Goal: Use online tool/utility: Use online tool/utility

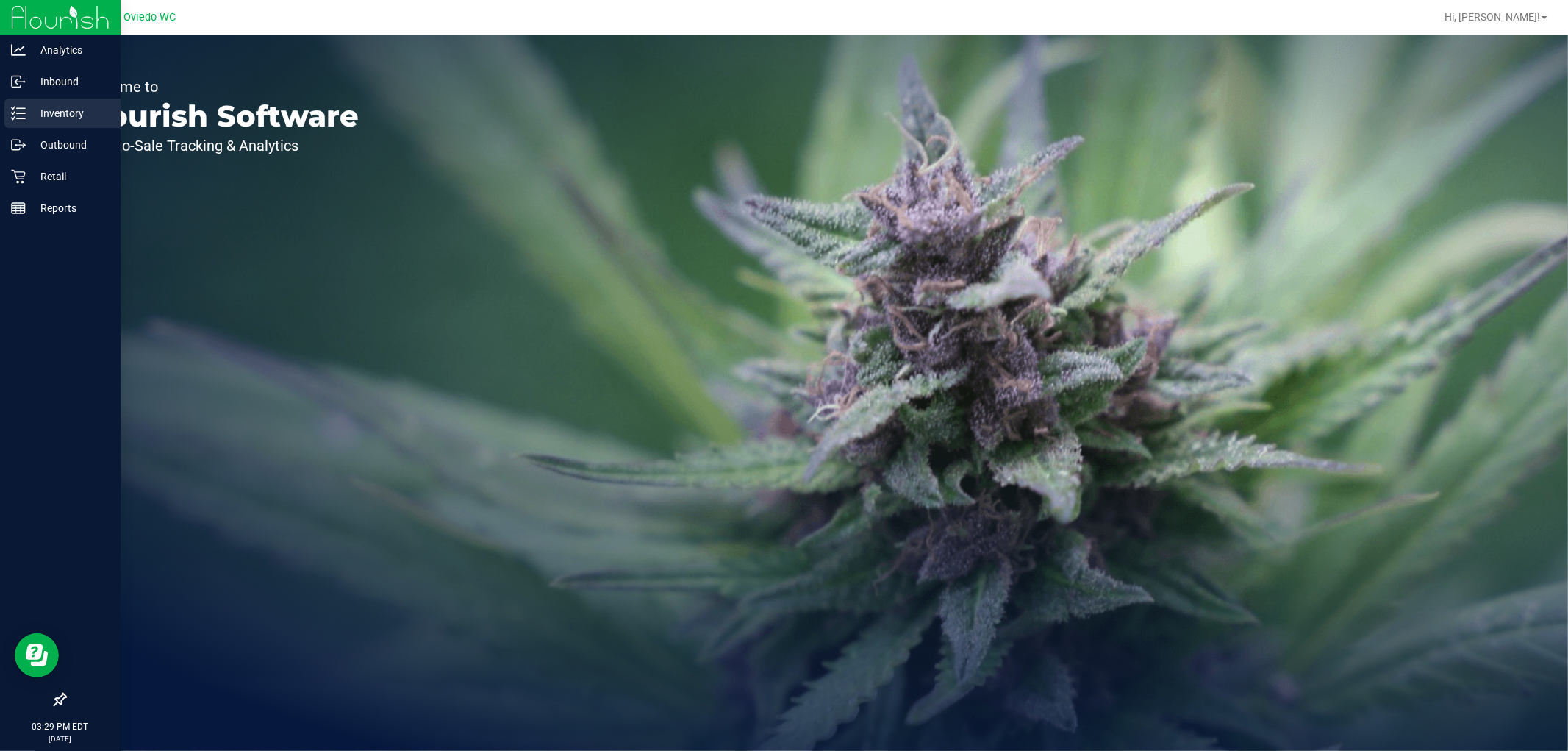
click at [43, 119] on p "Inventory" at bounding box center [70, 113] width 88 height 18
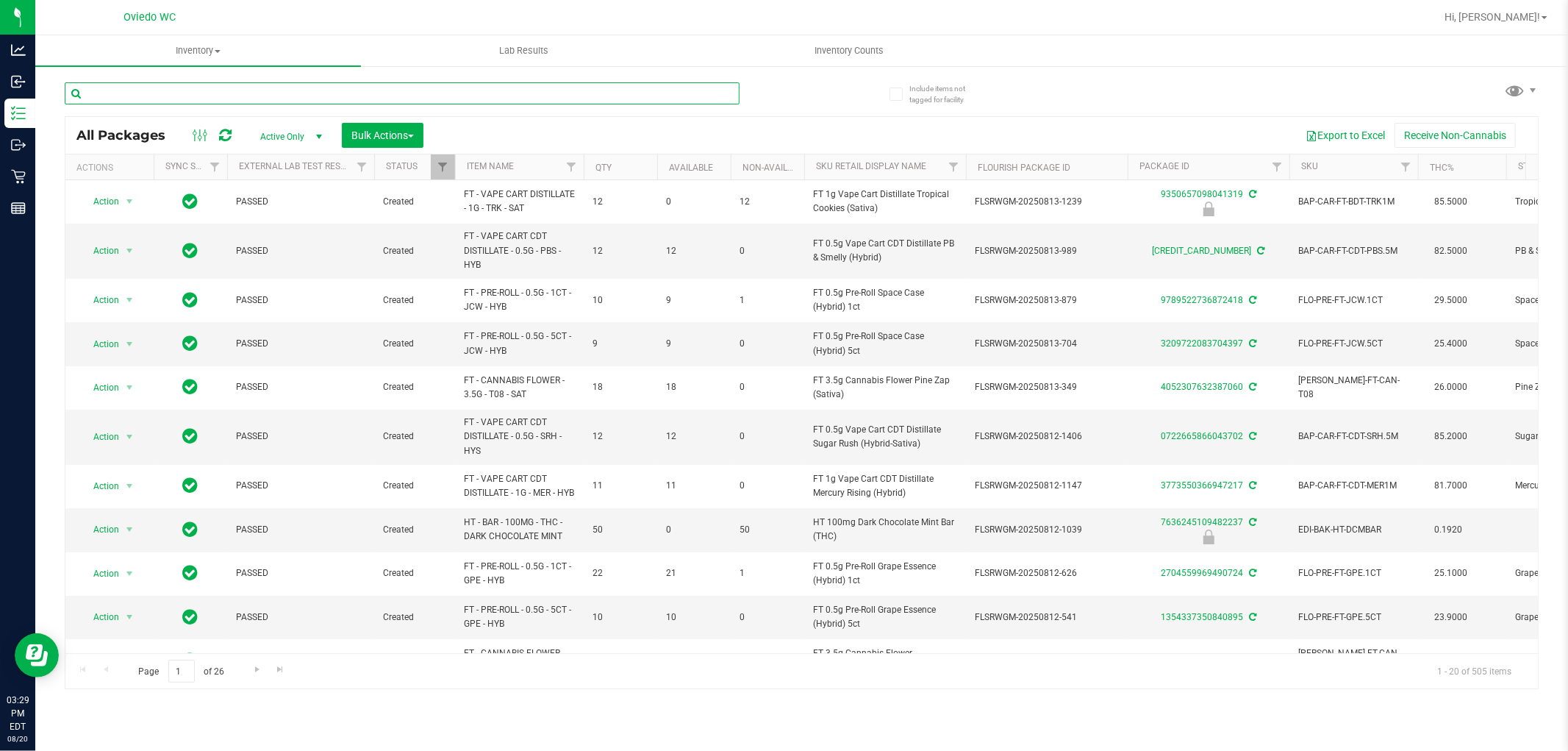
click at [221, 91] on input "text" at bounding box center [402, 94] width 675 height 22
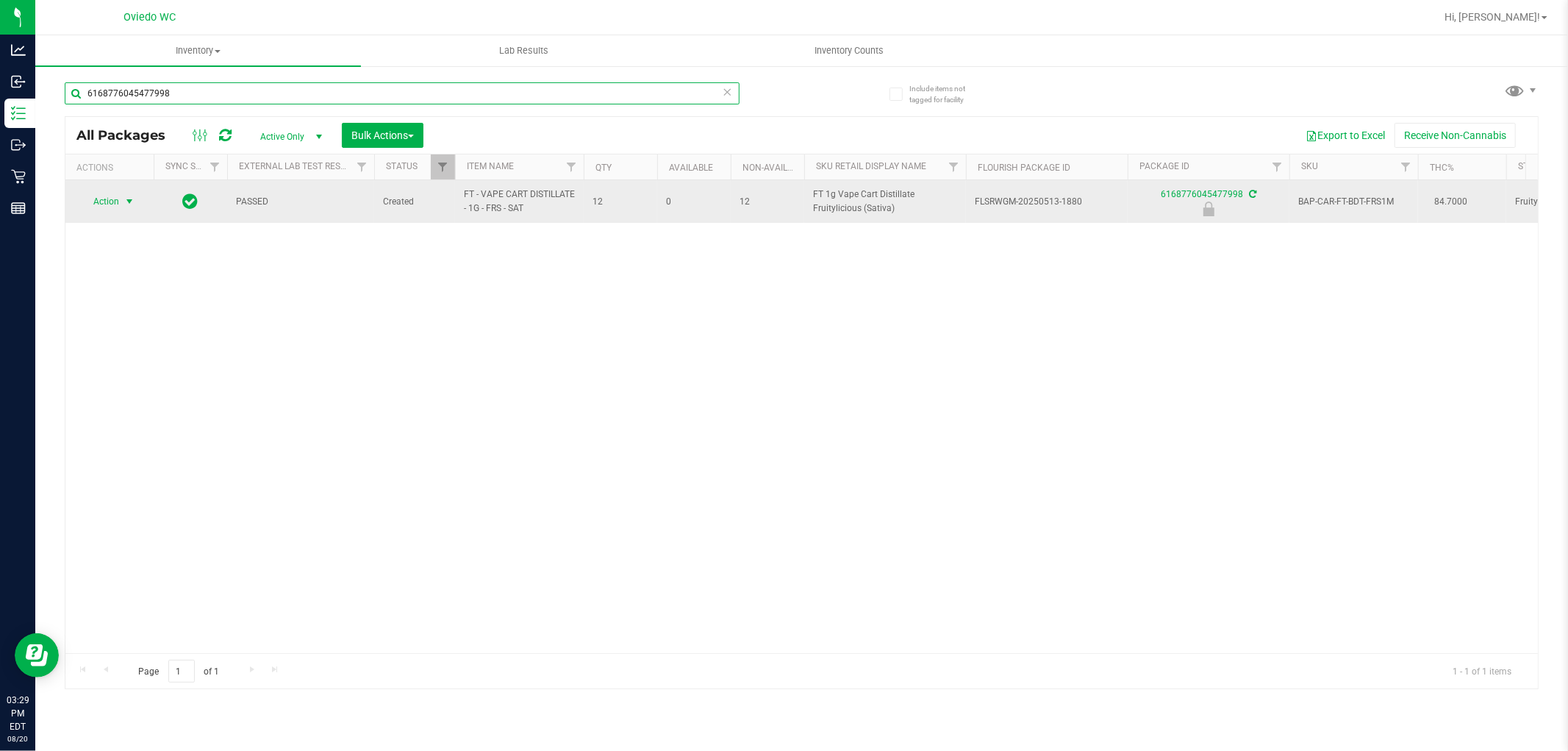
type input "6168776045477998"
click at [108, 197] on span "Action" at bounding box center [100, 202] width 39 height 21
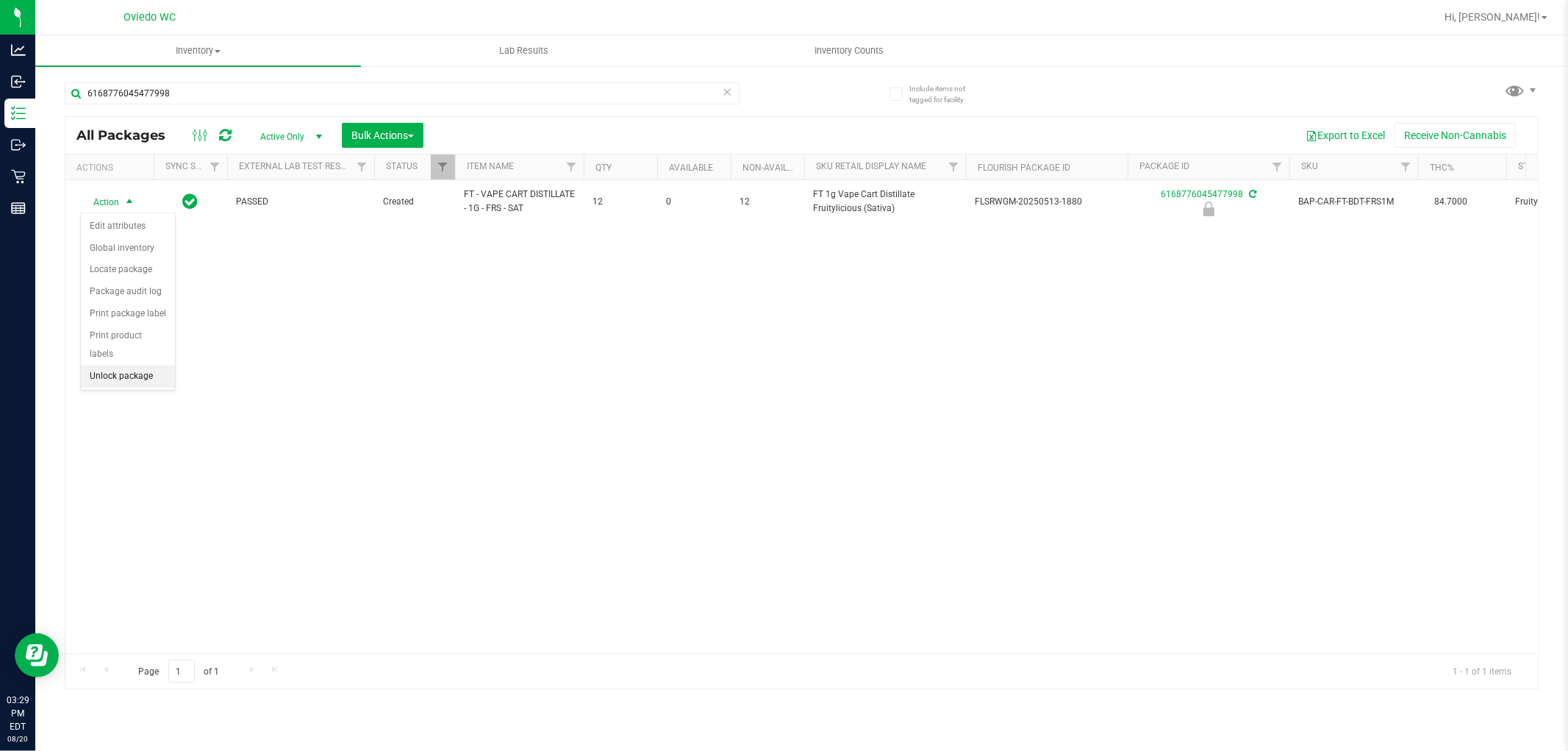
click at [114, 366] on li "Unlock package" at bounding box center [128, 377] width 94 height 22
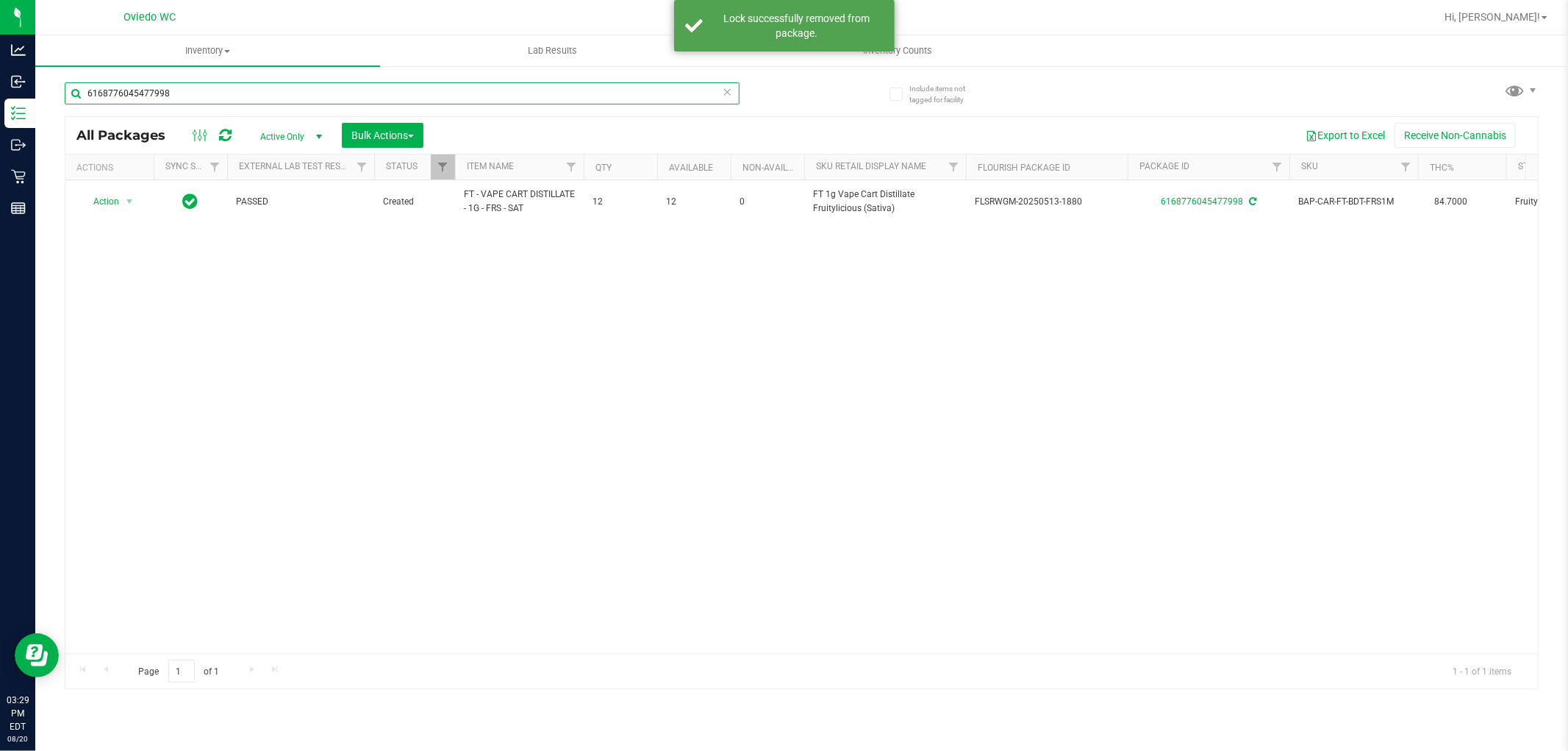
click at [163, 98] on input "6168776045477998" at bounding box center [402, 94] width 675 height 22
click at [162, 100] on input "6168776045477998" at bounding box center [402, 94] width 675 height 22
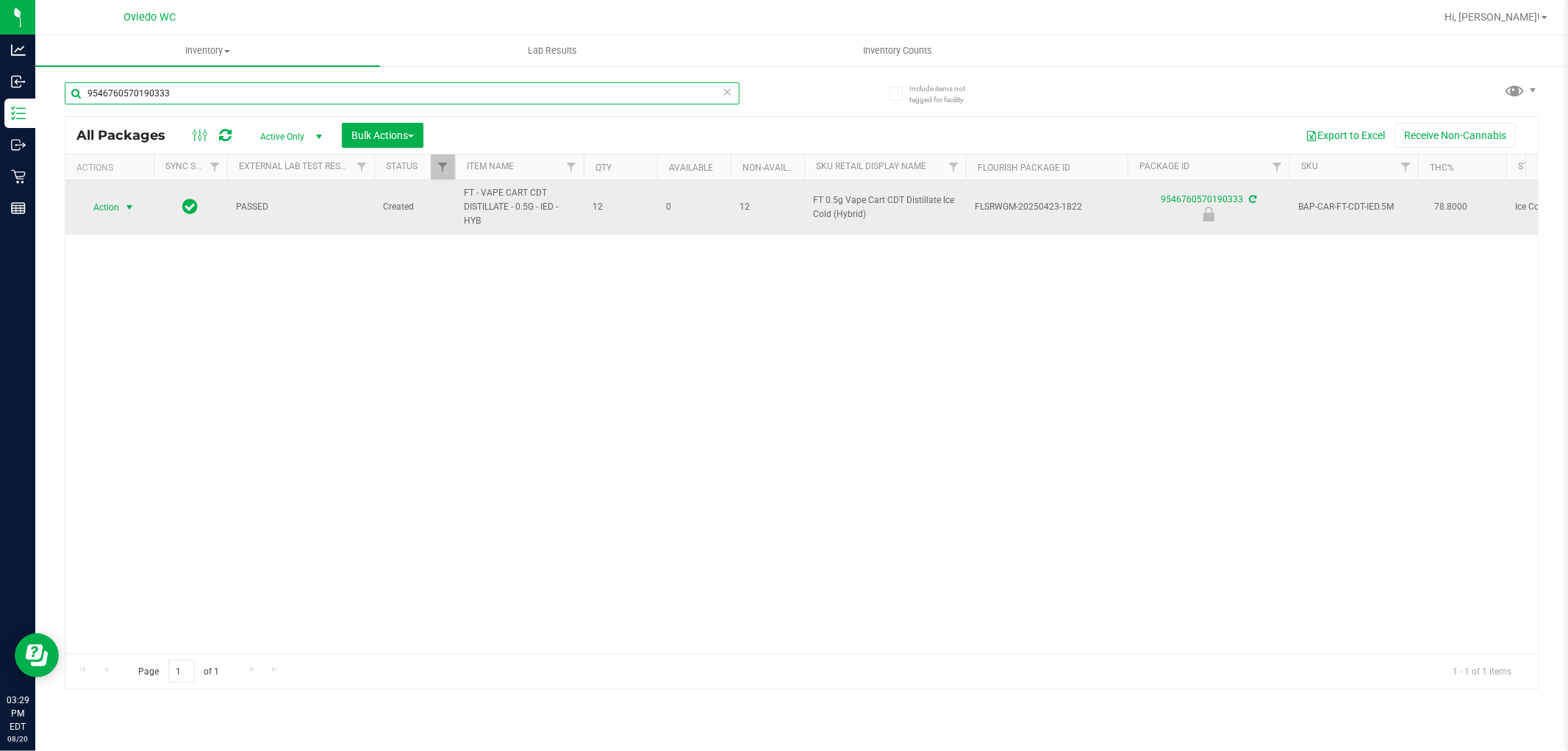
type input "9546760570190333"
click at [128, 208] on span "select" at bounding box center [130, 208] width 12 height 12
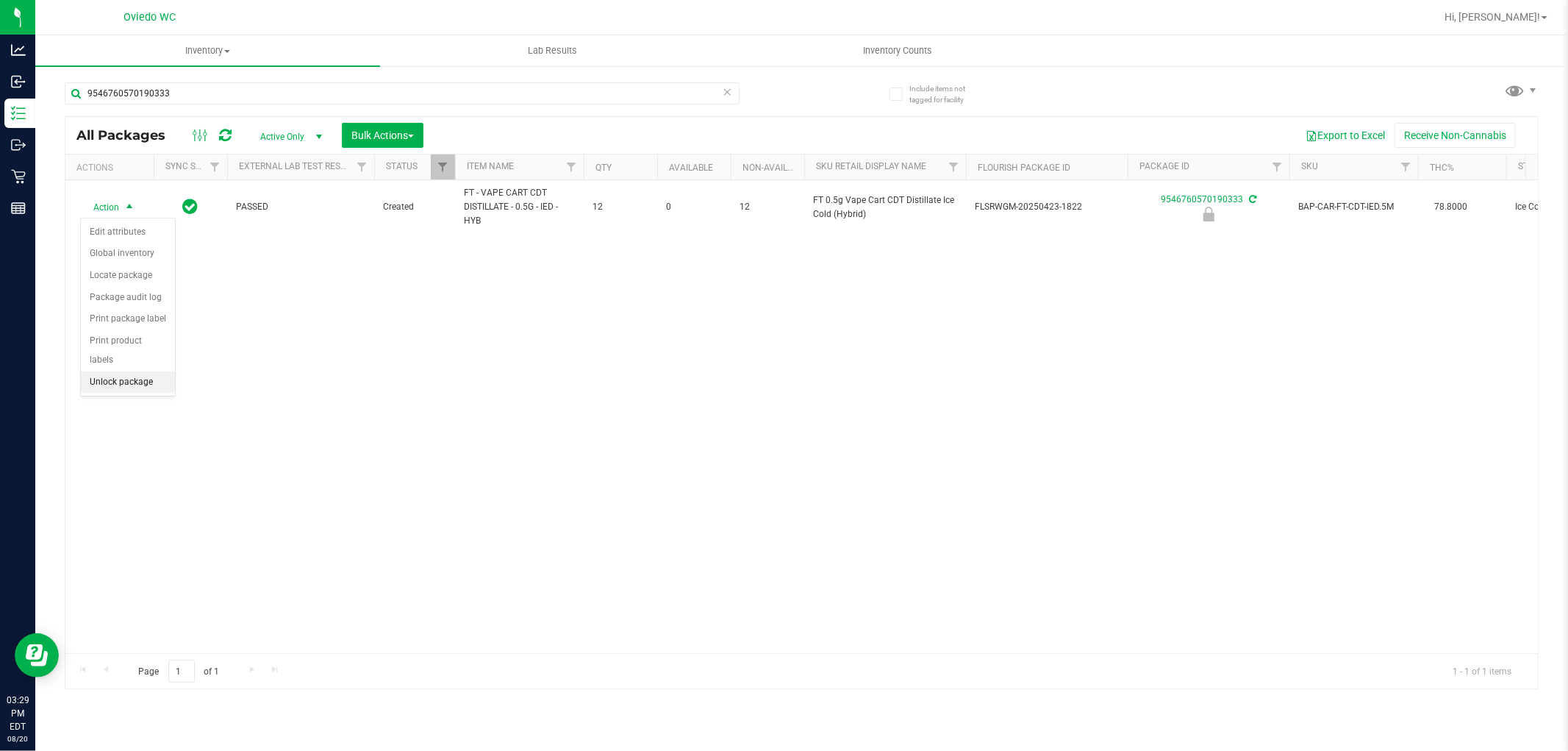
click at [127, 383] on li "Unlock package" at bounding box center [128, 383] width 94 height 22
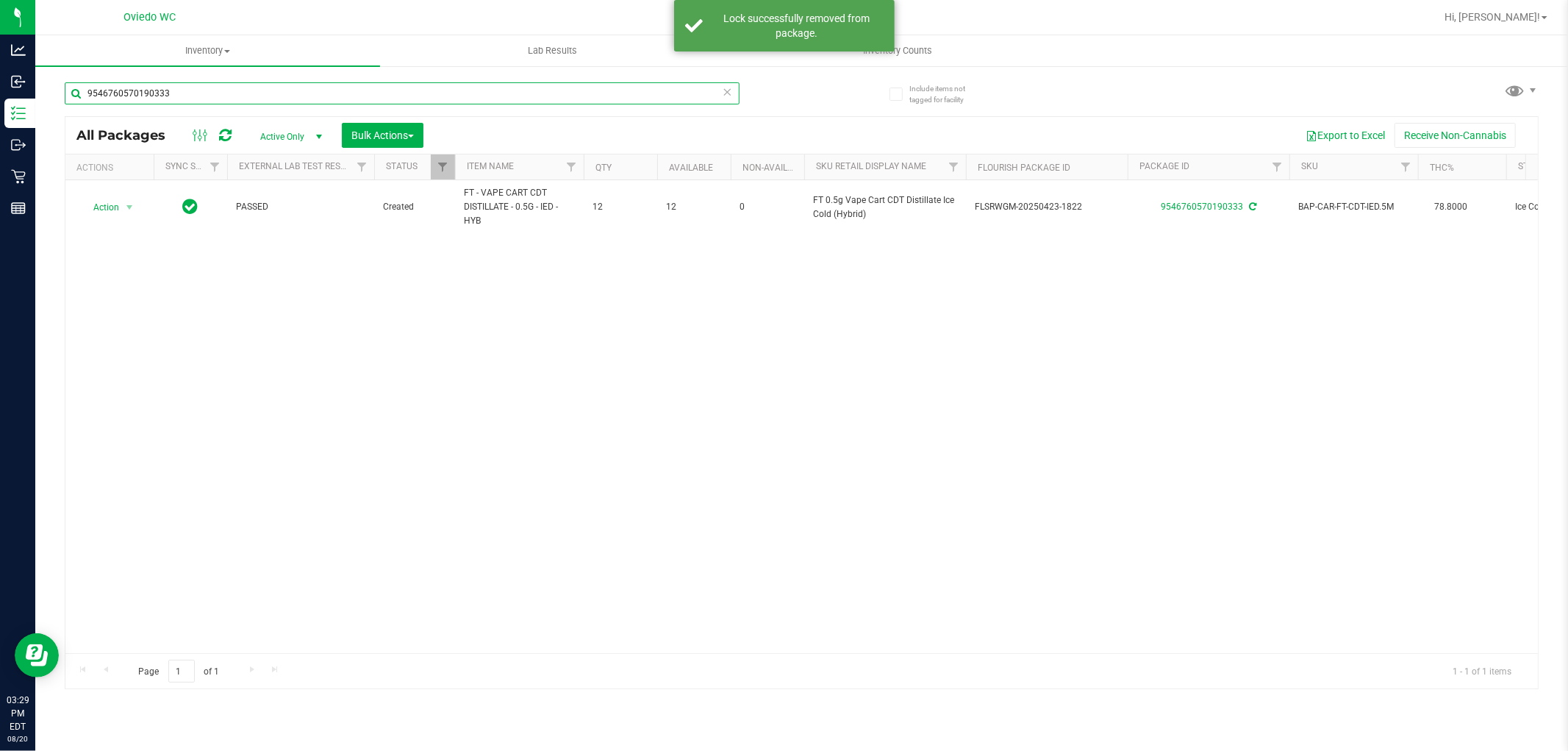
click at [180, 92] on input "9546760570190333" at bounding box center [402, 94] width 675 height 22
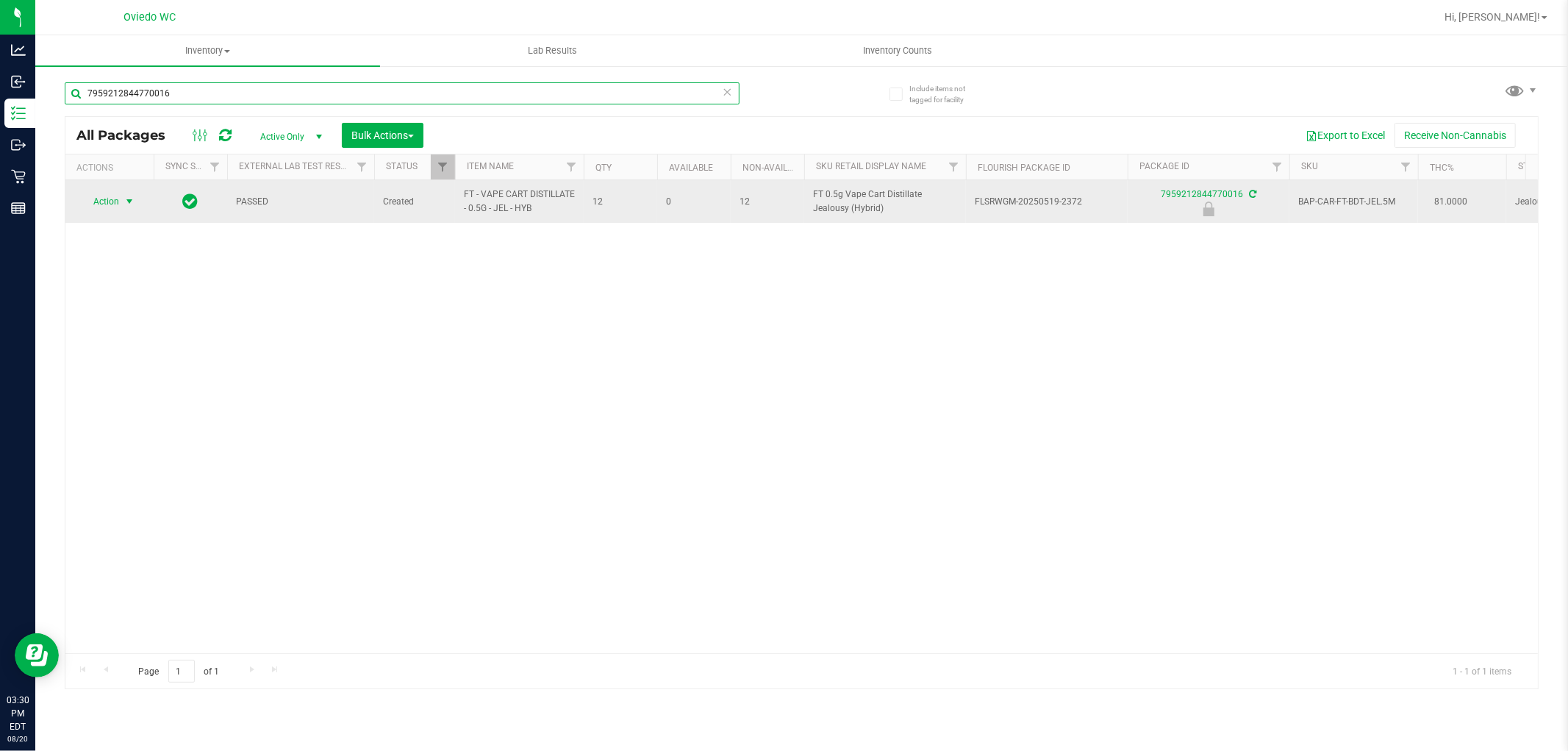
type input "7959212844770016"
click at [120, 197] on span "select" at bounding box center [129, 202] width 18 height 21
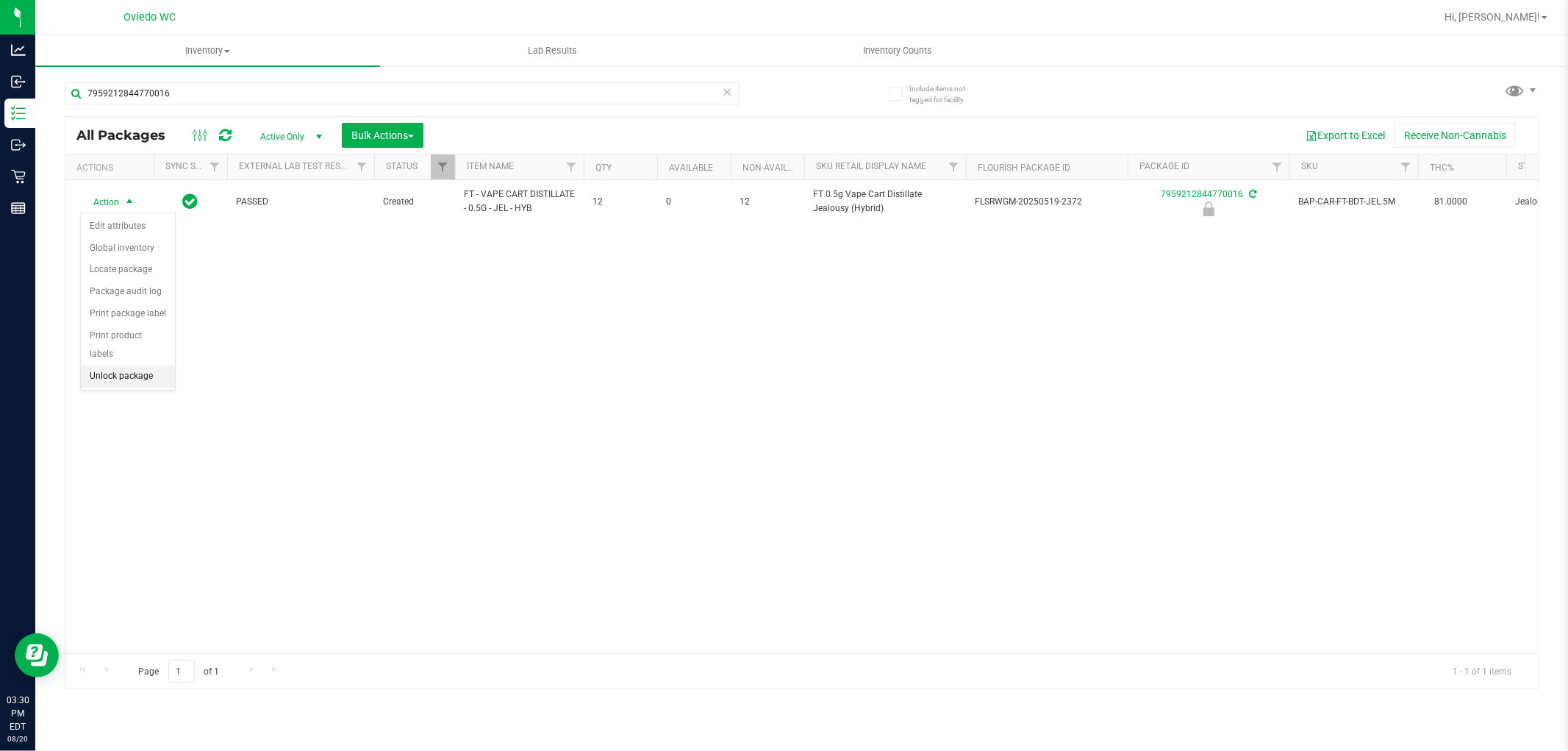
click at [119, 370] on li "Unlock package" at bounding box center [128, 377] width 94 height 22
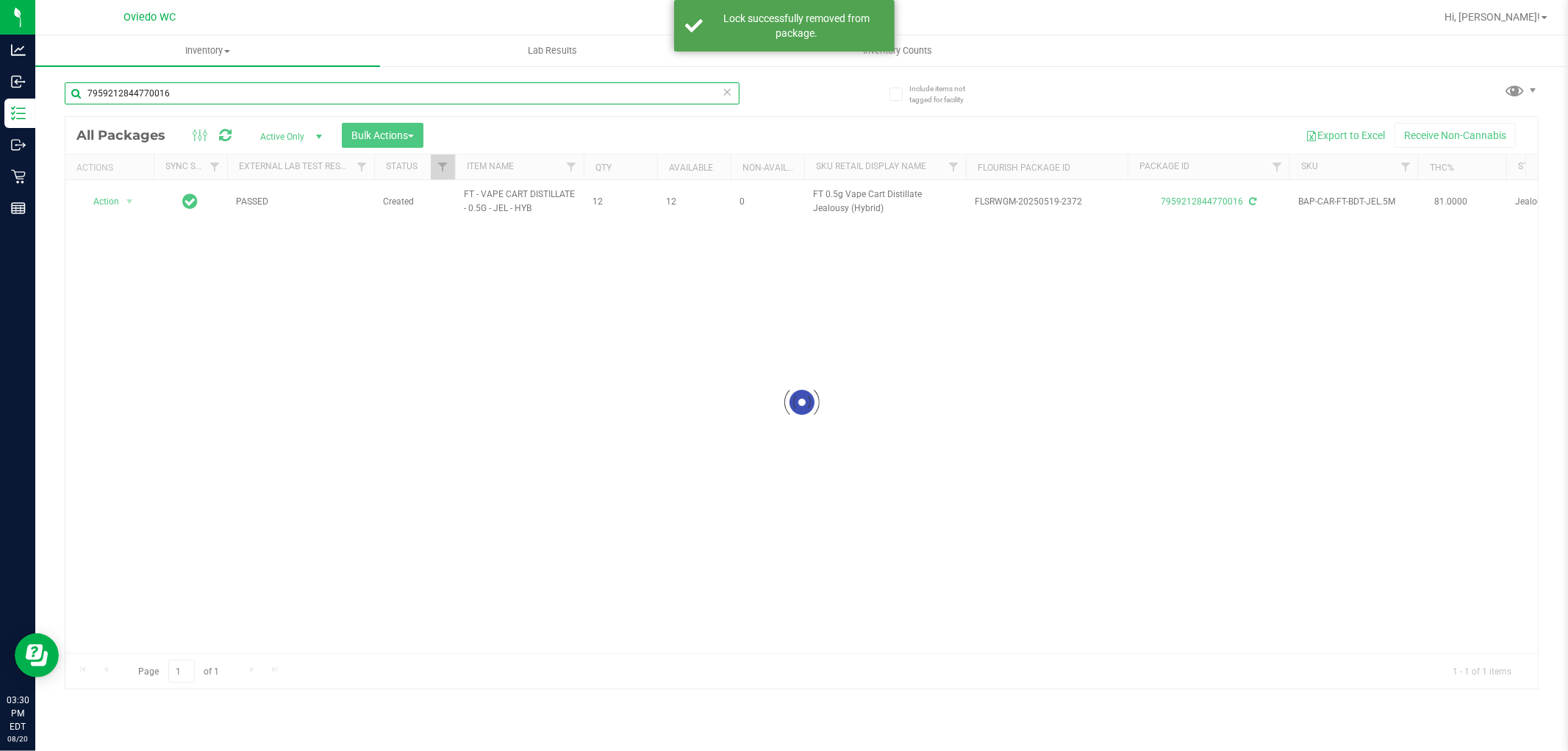
click at [178, 91] on input "7959212844770016" at bounding box center [402, 94] width 675 height 22
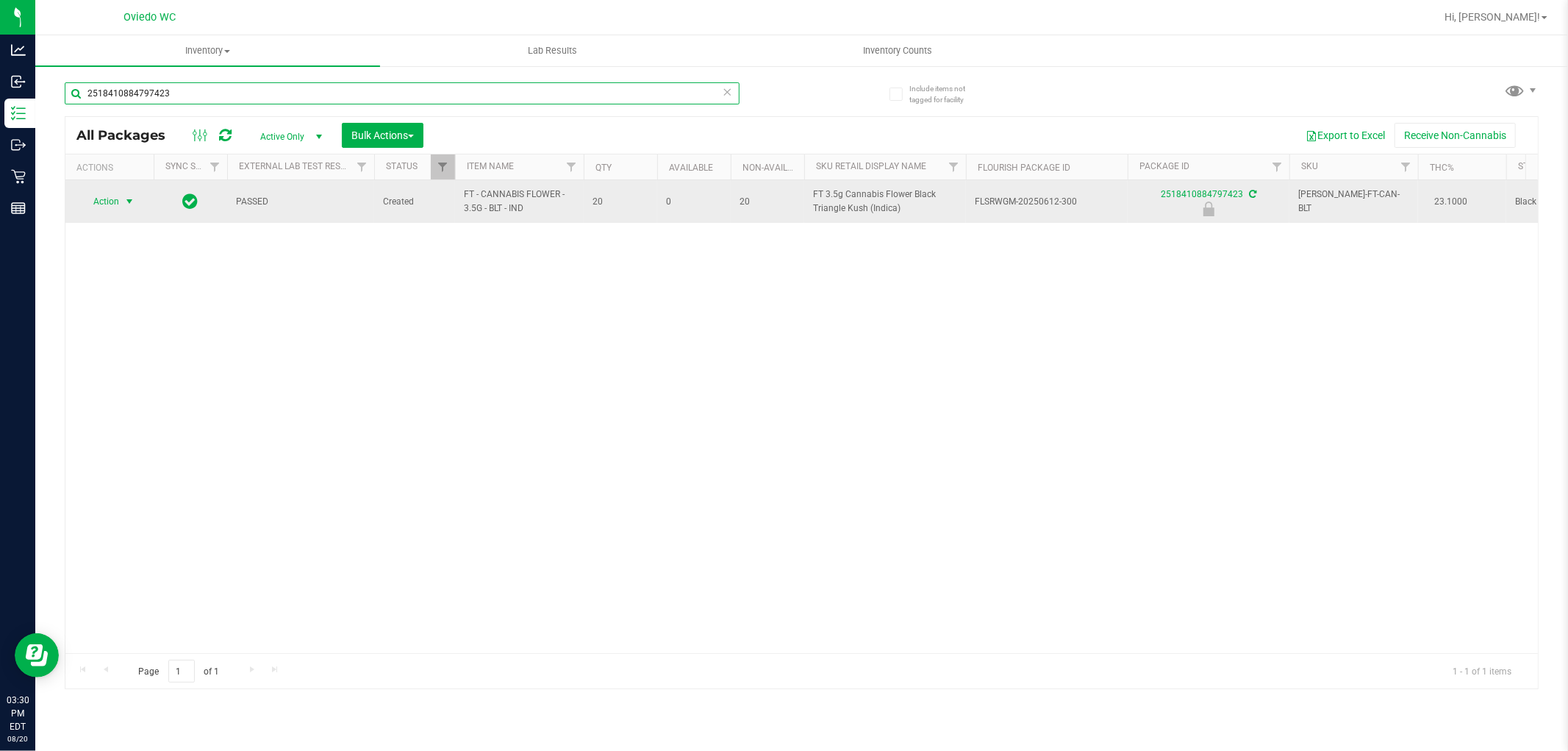
type input "2518410884797423"
click at [120, 208] on span "select" at bounding box center [129, 202] width 18 height 21
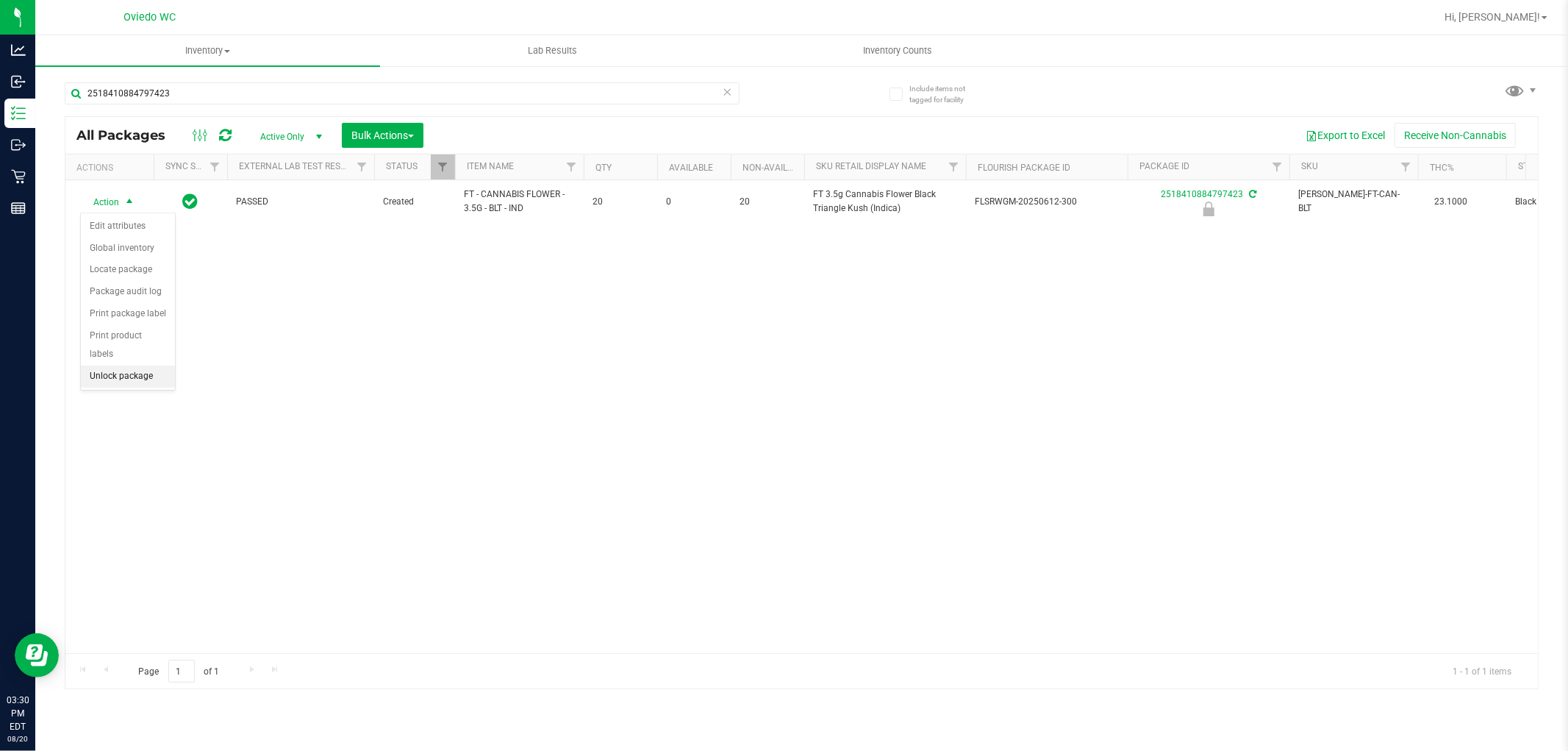
click at [141, 382] on li "Unlock package" at bounding box center [128, 377] width 94 height 22
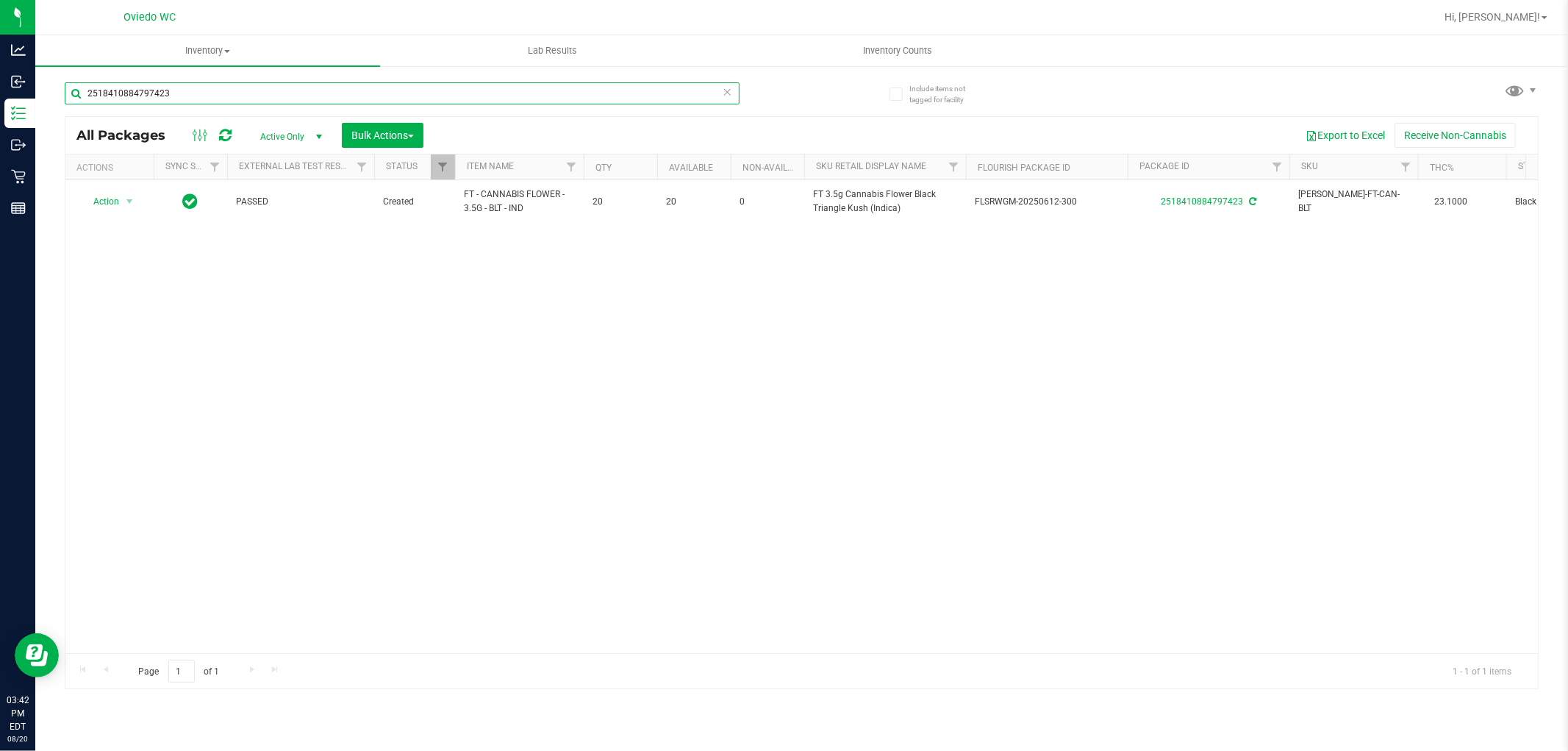
click at [215, 98] on input "2518410884797423" at bounding box center [402, 94] width 675 height 22
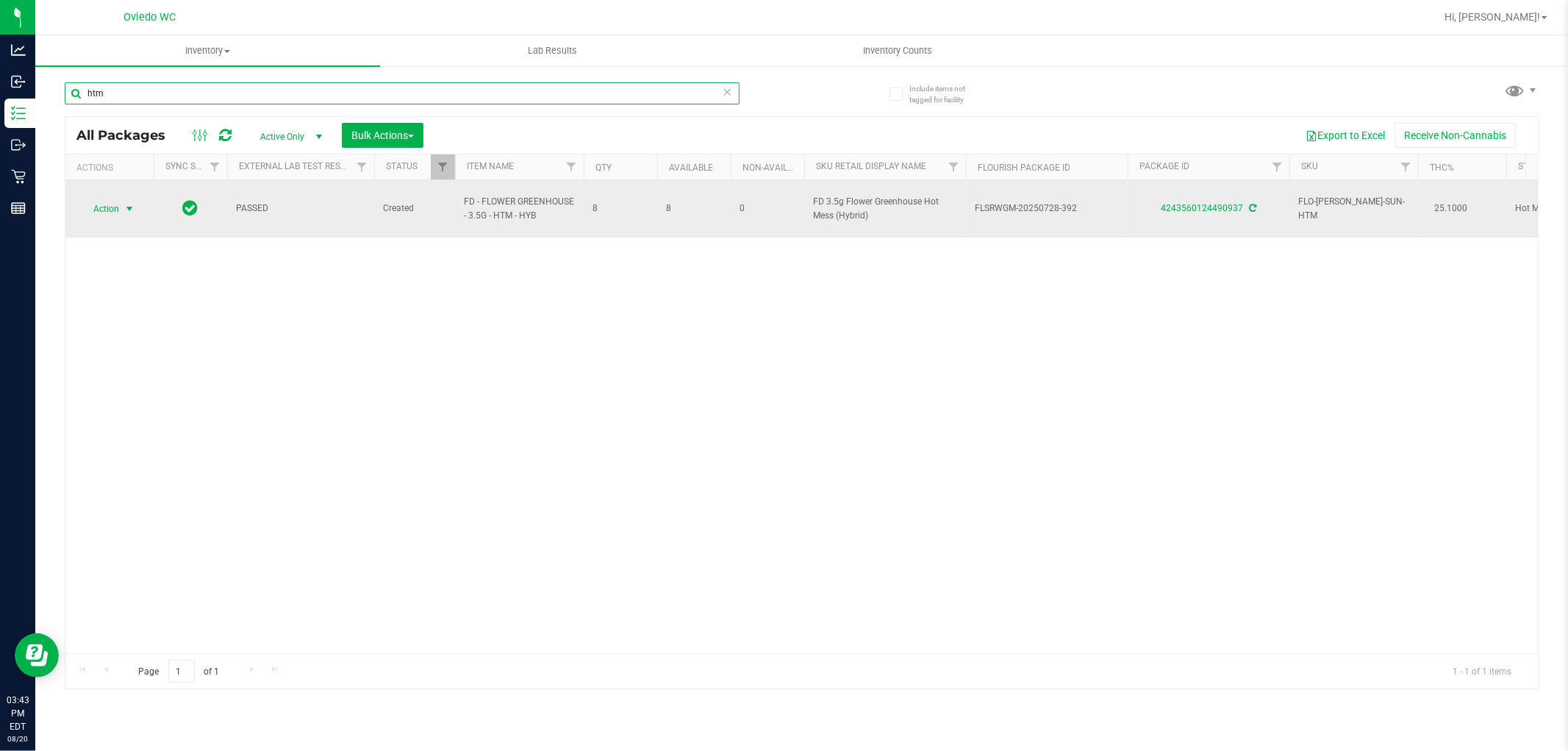
type input "htm"
click at [127, 203] on span "select" at bounding box center [130, 209] width 12 height 12
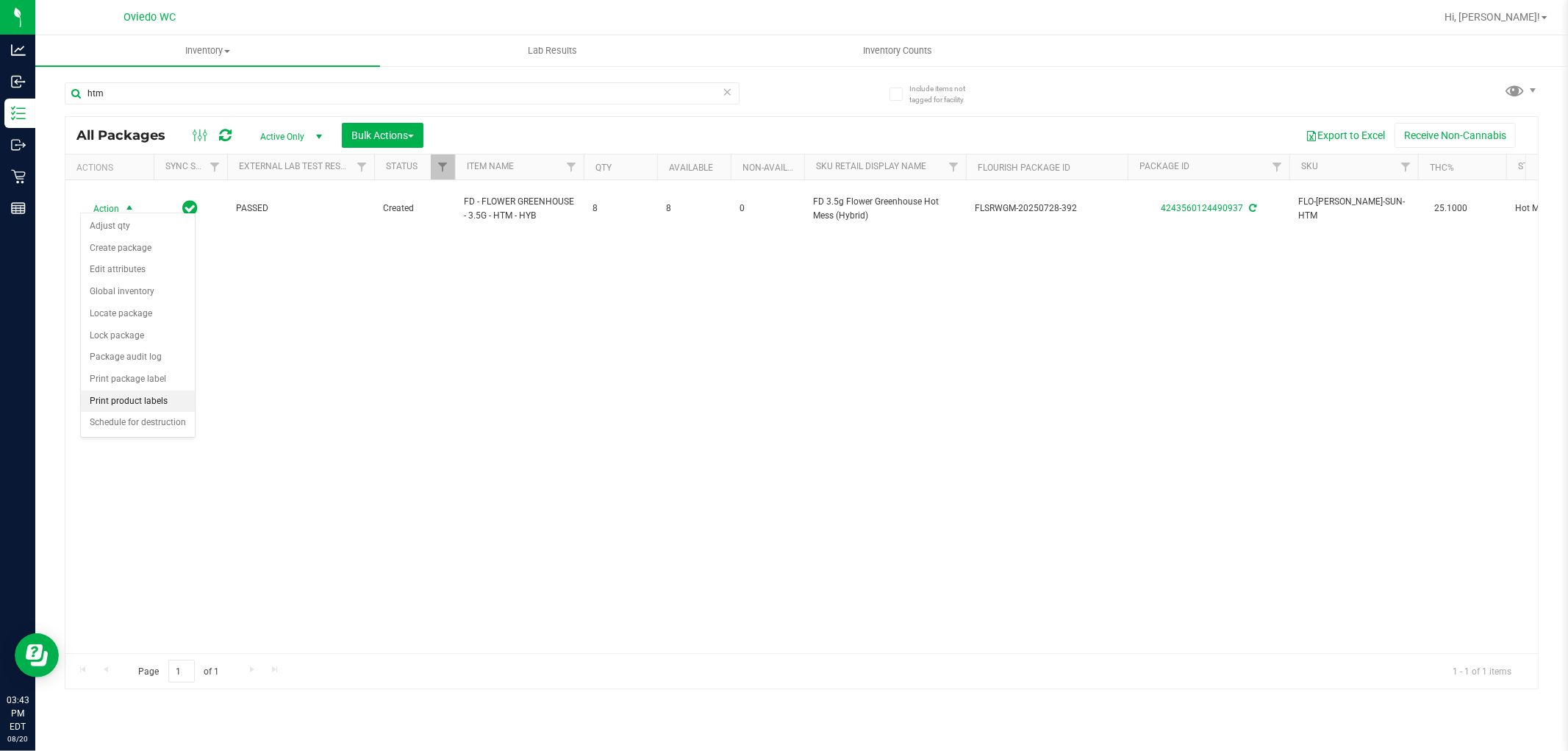
click at [155, 399] on li "Print product labels" at bounding box center [137, 402] width 114 height 22
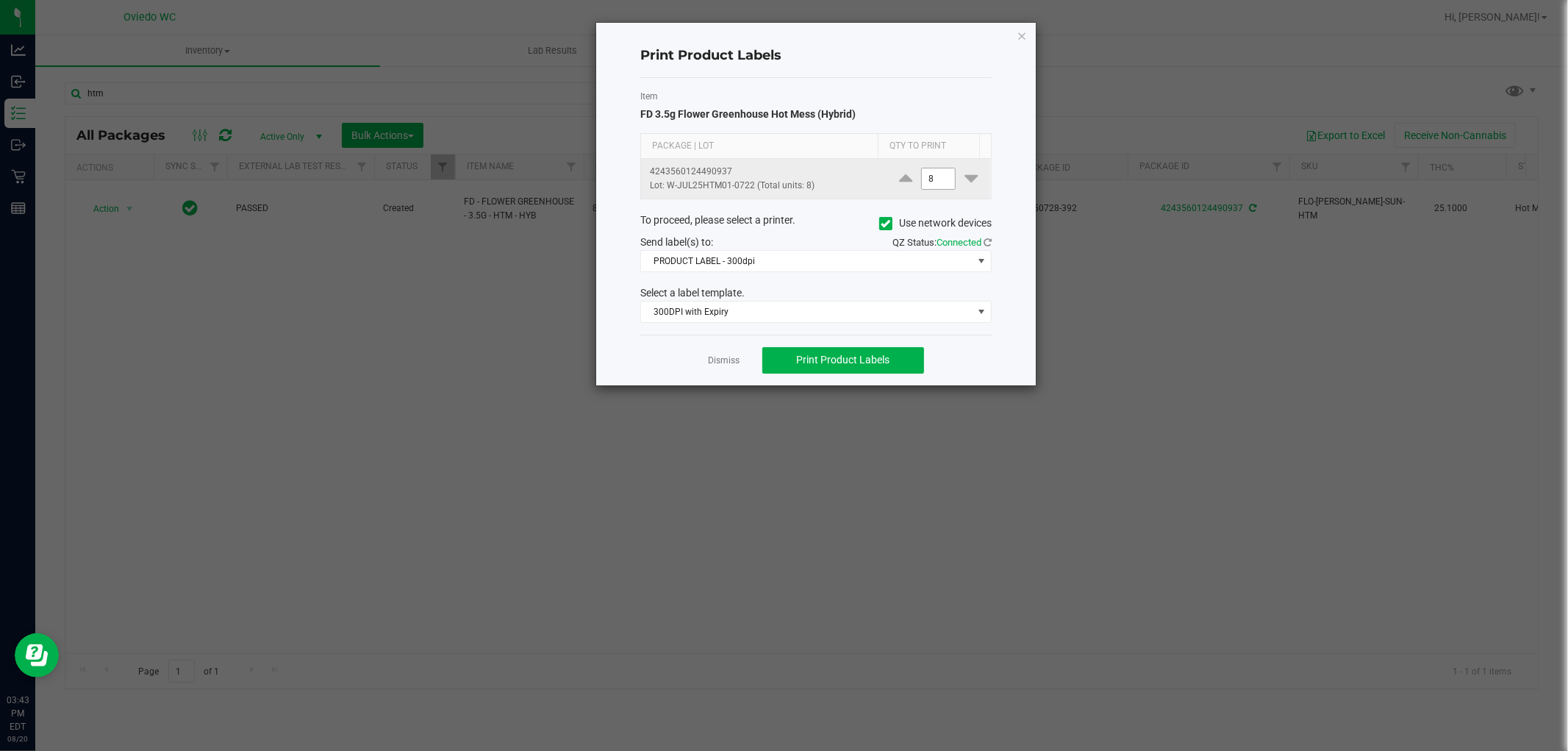
click at [922, 178] on input "8" at bounding box center [938, 179] width 33 height 21
type input "1"
click at [828, 228] on div "To proceed, please select a printer. Use network devices" at bounding box center [815, 224] width 373 height 22
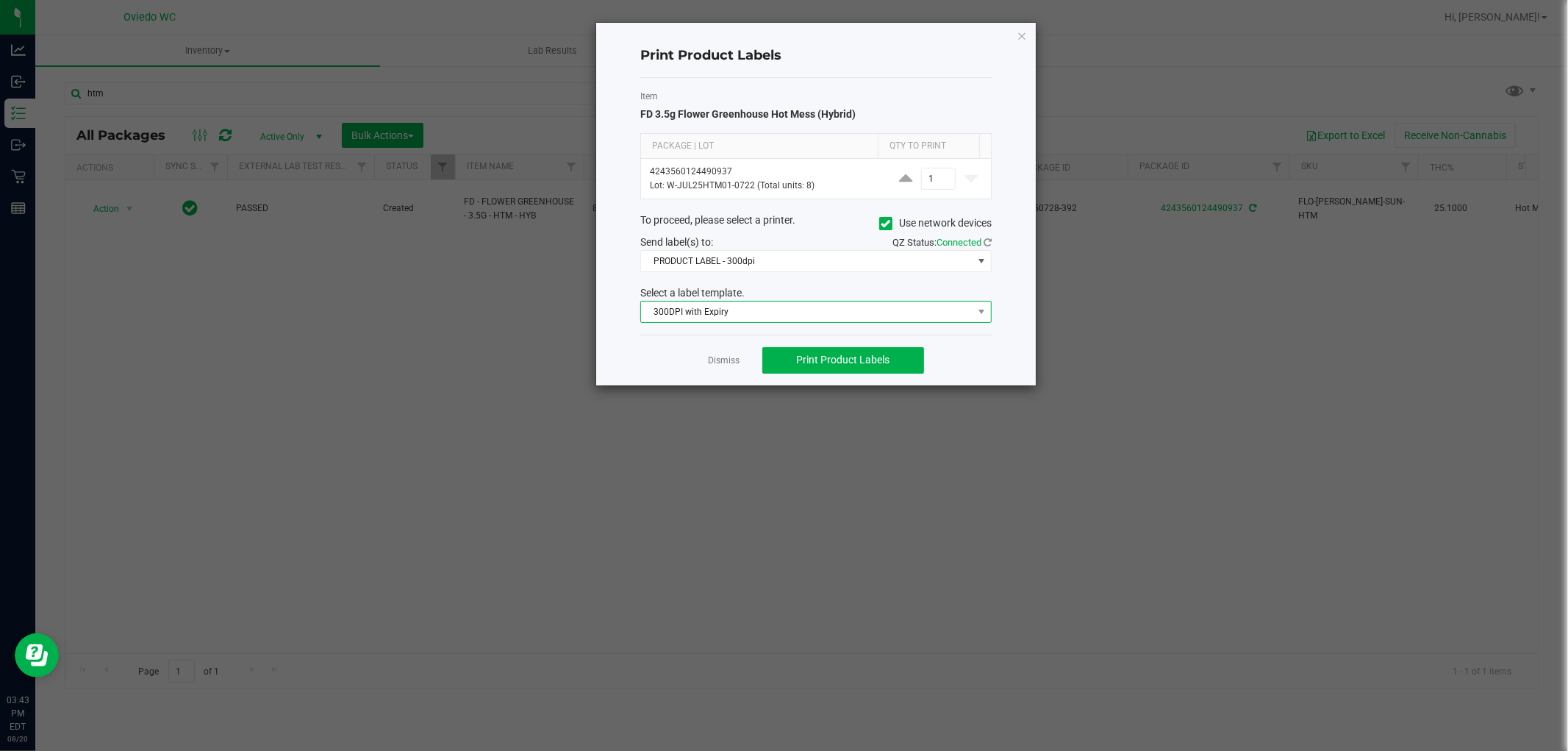
click at [827, 321] on span "300DPI with Expiry" at bounding box center [807, 312] width 331 height 21
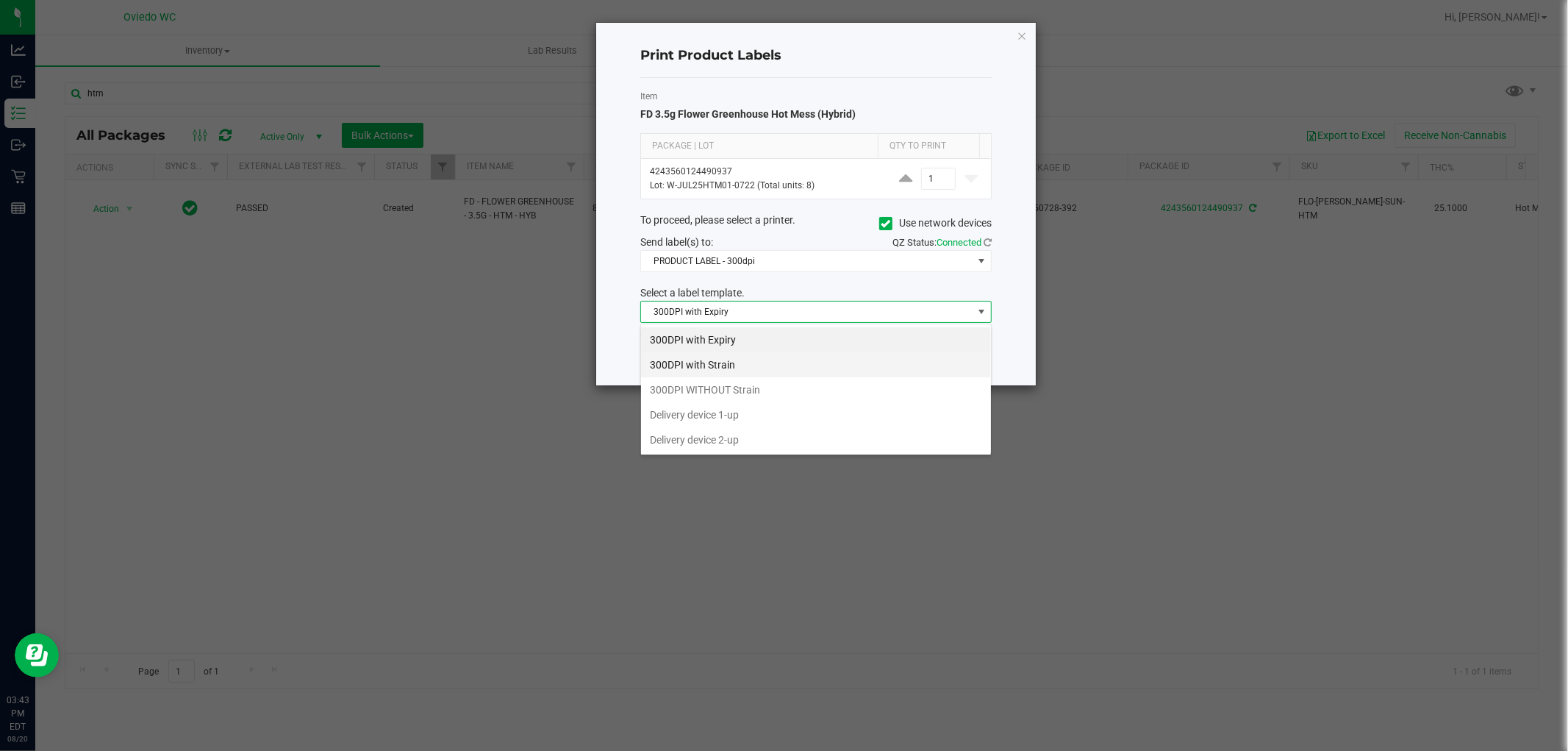
scroll to position [22, 351]
click at [842, 366] on li "300DPI with Strain" at bounding box center [816, 364] width 350 height 25
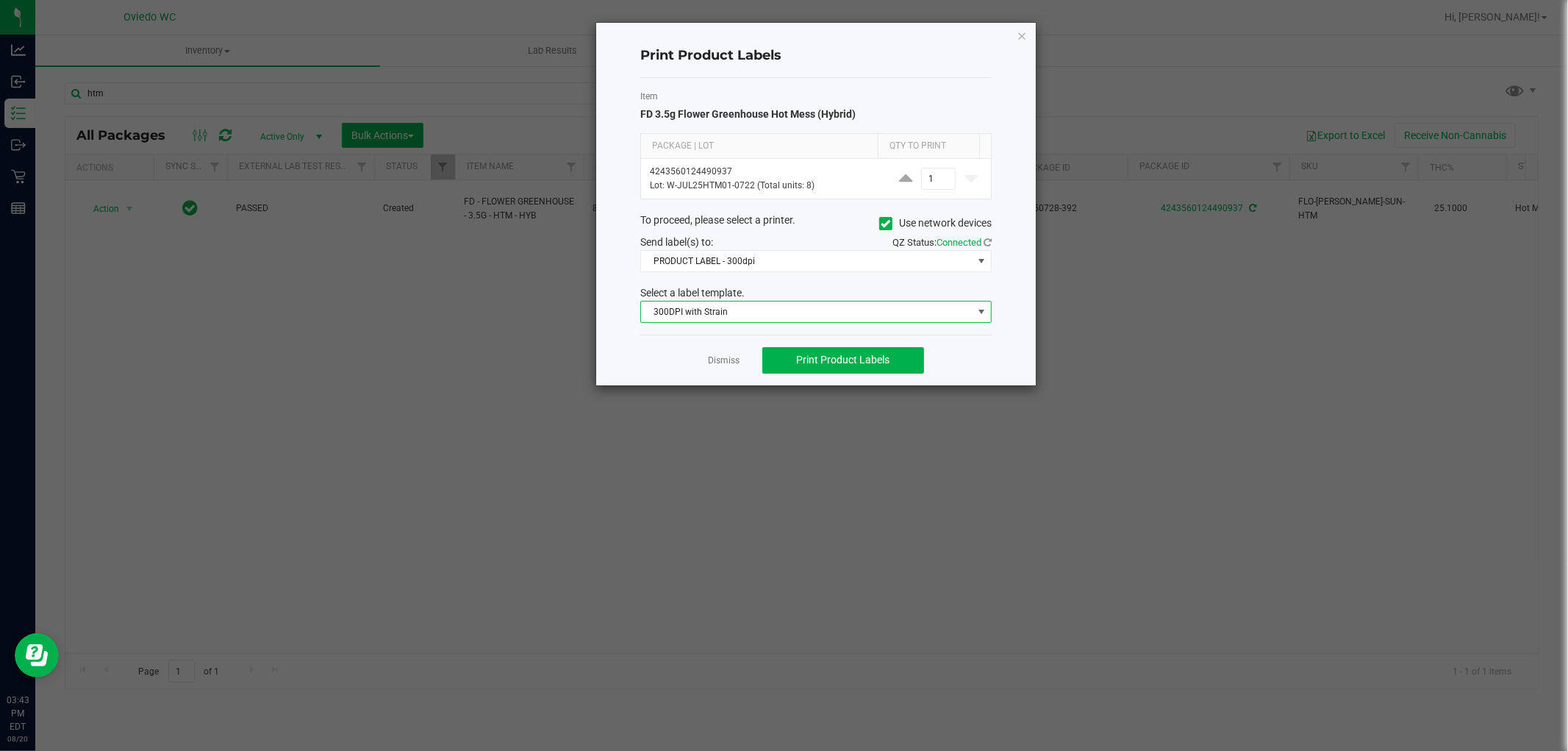
click at [842, 377] on div "Dismiss Print Product Labels" at bounding box center [815, 360] width 351 height 51
click at [851, 357] on span "Print Product Labels" at bounding box center [843, 360] width 94 height 12
click at [819, 357] on span "Print Product Labels" at bounding box center [843, 360] width 94 height 12
